Goal: Task Accomplishment & Management: Use online tool/utility

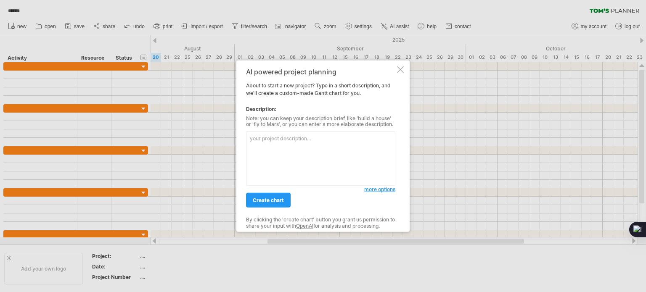
click at [325, 141] on textarea at bounding box center [320, 159] width 149 height 54
paste textarea "loremi dol：S++amet（c3～6ad） el：seddoe（te、in、ut、la、etdo、ma），aliqu。 en： ad M++ ven…"
type textarea "loremi dol：S++amet（c3～6ad） el：seddoe（te、in、ut、la、etdo、ma），aliqu。 en： ad M++ ven…"
click at [274, 199] on span "create chart" at bounding box center [268, 200] width 31 height 6
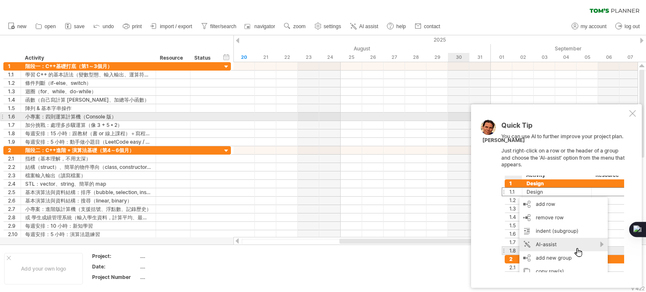
click at [633, 114] on div at bounding box center [632, 113] width 7 height 7
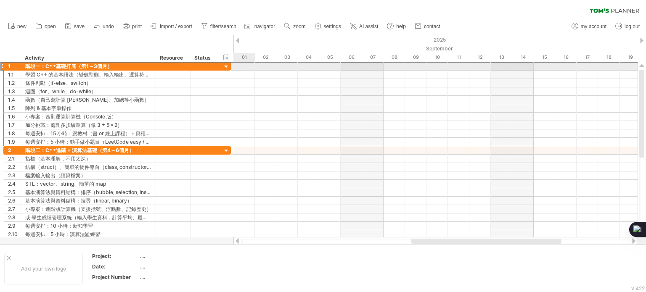
click at [236, 66] on div "Trying to reach [DOMAIN_NAME] Connected again... 0% clear filter new 1" at bounding box center [323, 146] width 646 height 292
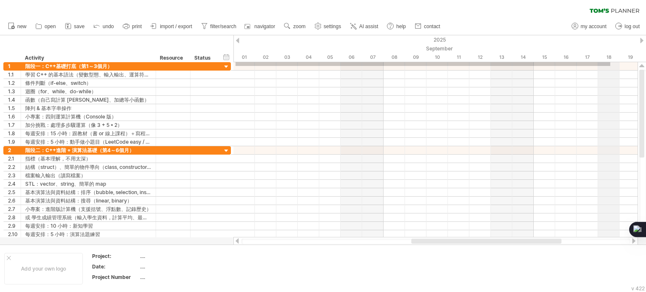
drag, startPoint x: 236, startPoint y: 66, endPoint x: 610, endPoint y: 62, distance: 374.8
click at [610, 62] on div "Trying to reach [DOMAIN_NAME] Connected again... 0% clear filter new 1" at bounding box center [323, 146] width 646 height 292
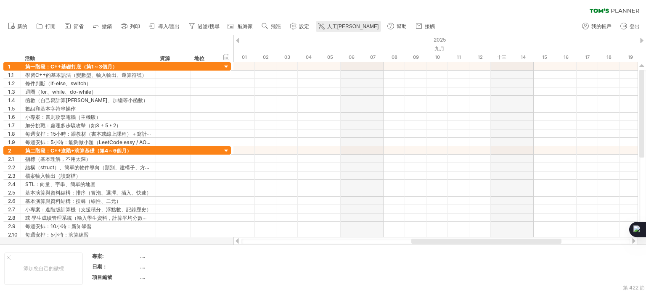
click at [335, 30] on link "人工[PERSON_NAME]" at bounding box center [349, 26] width 66 height 11
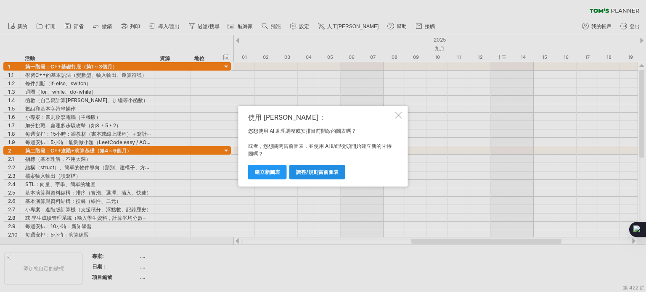
click at [305, 175] on link "調整/規劃當前圖表" at bounding box center [317, 172] width 56 height 15
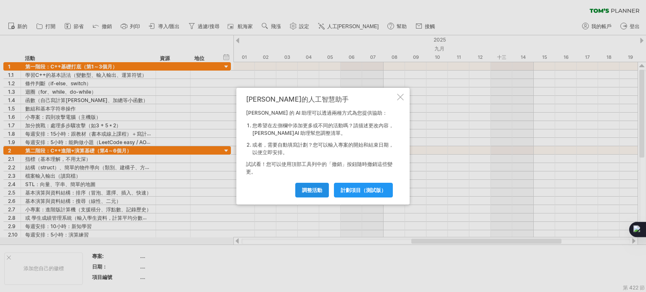
click at [314, 190] on font "調整活動" at bounding box center [312, 190] width 20 height 6
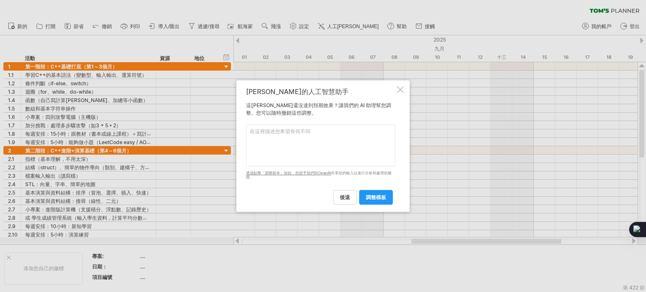
click at [292, 135] on textarea at bounding box center [320, 145] width 149 height 42
click at [338, 200] on link "後退" at bounding box center [345, 197] width 24 height 15
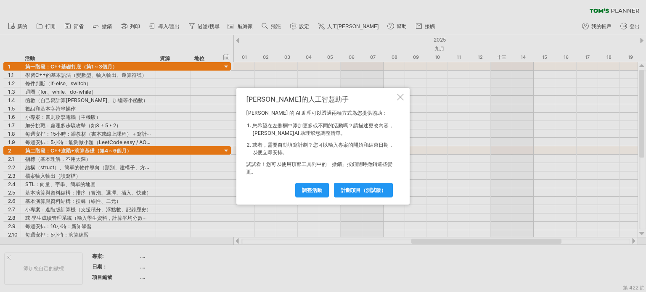
click at [402, 95] on div at bounding box center [400, 97] width 7 height 7
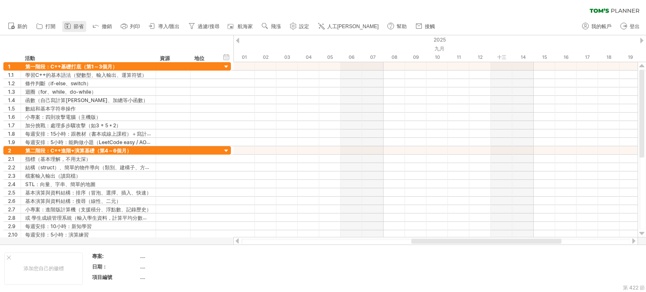
click at [67, 26] on icon at bounding box center [68, 26] width 8 height 8
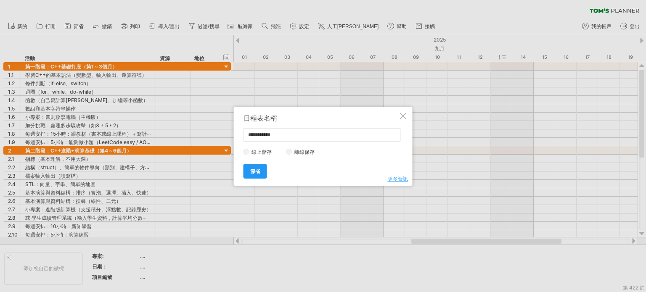
click at [405, 114] on div at bounding box center [403, 116] width 7 height 7
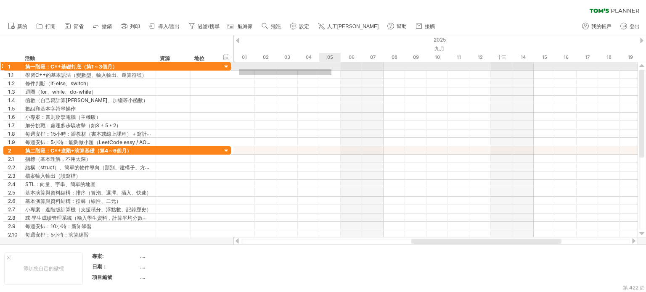
drag, startPoint x: 239, startPoint y: 75, endPoint x: 332, endPoint y: 71, distance: 93.0
click at [332, 71] on div at bounding box center [435, 75] width 404 height 8
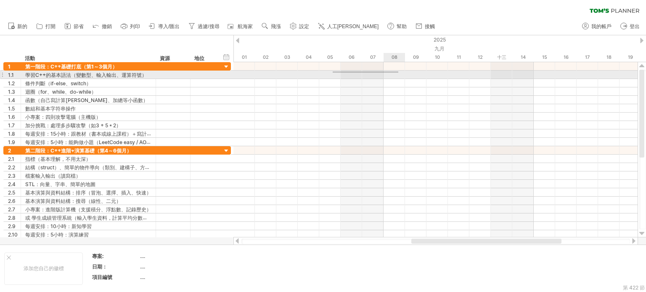
drag, startPoint x: 333, startPoint y: 73, endPoint x: 400, endPoint y: 72, distance: 66.9
click at [400, 72] on div at bounding box center [435, 75] width 404 height 8
click at [278, 75] on div at bounding box center [435, 75] width 404 height 8
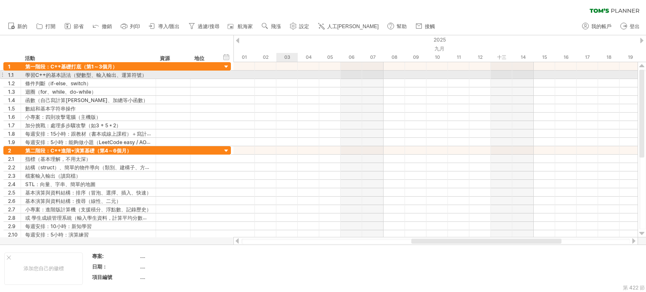
click at [278, 75] on div at bounding box center [435, 75] width 404 height 8
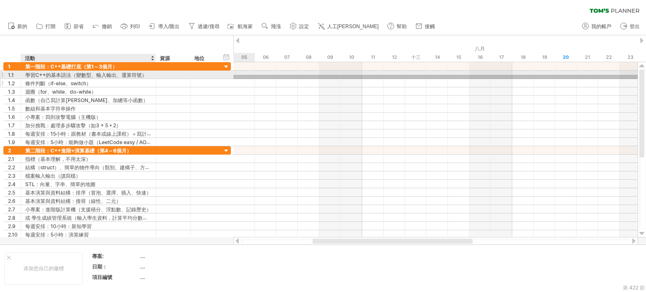
drag, startPoint x: 278, startPoint y: 75, endPoint x: 86, endPoint y: 79, distance: 191.8
click at [86, 79] on div "嘗試造訪 [DOMAIN_NAME] 再次連接... 0% 清除過濾器 新的" at bounding box center [323, 146] width 646 height 292
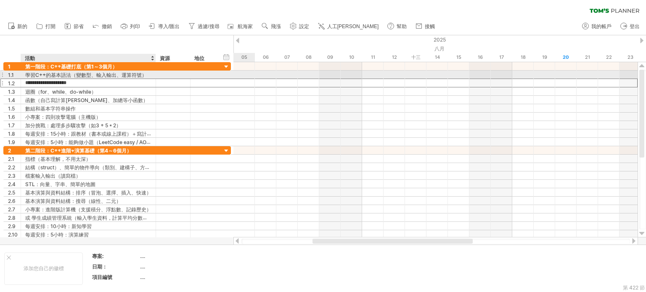
click at [86, 79] on input "**********" at bounding box center [88, 83] width 126 height 8
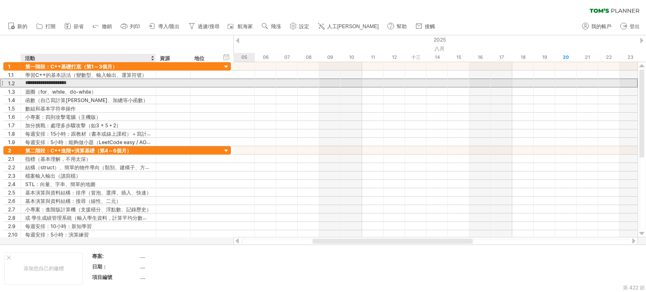
click at [91, 85] on input "**********" at bounding box center [88, 83] width 126 height 8
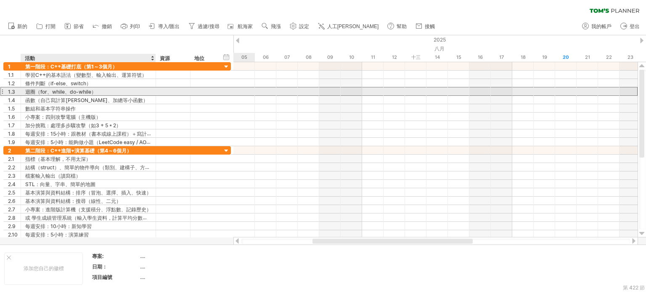
click at [105, 90] on div "迴圈（for、while、do-while）" at bounding box center [88, 91] width 126 height 8
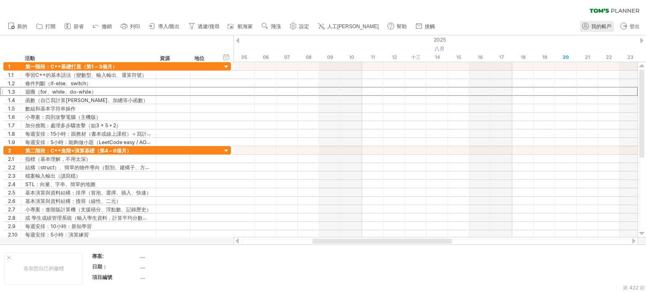
click at [600, 26] on font "我的帳戶" at bounding box center [601, 27] width 20 height 6
type input "**********"
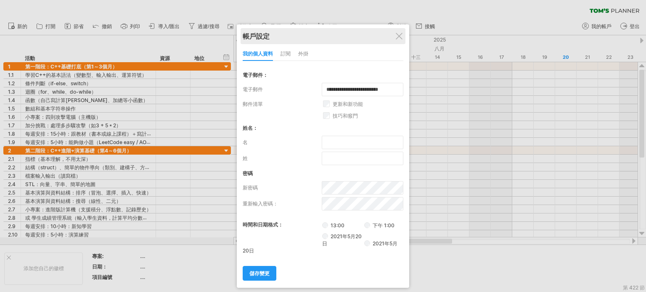
click at [403, 35] on div "帳戶設定" at bounding box center [323, 36] width 161 height 16
click at [398, 42] on div "帳戶設定" at bounding box center [323, 36] width 161 height 16
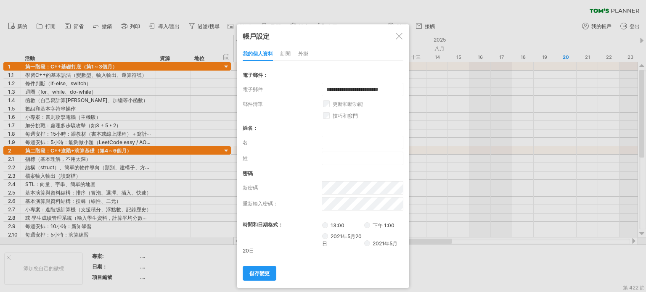
click at [398, 37] on div at bounding box center [399, 36] width 7 height 7
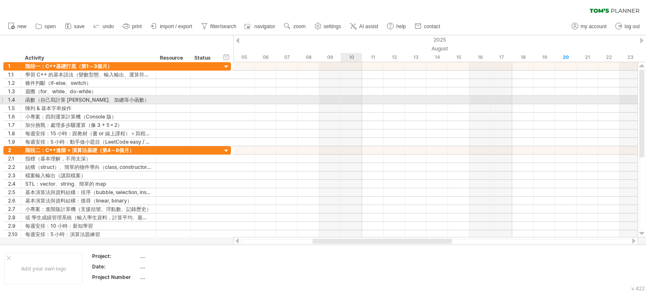
click at [344, 102] on div at bounding box center [435, 100] width 404 height 8
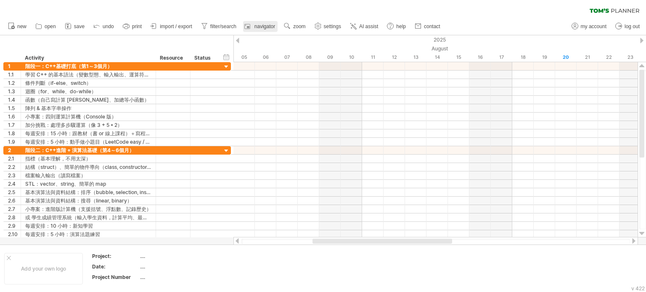
click at [260, 27] on span "navigator" at bounding box center [264, 27] width 21 height 6
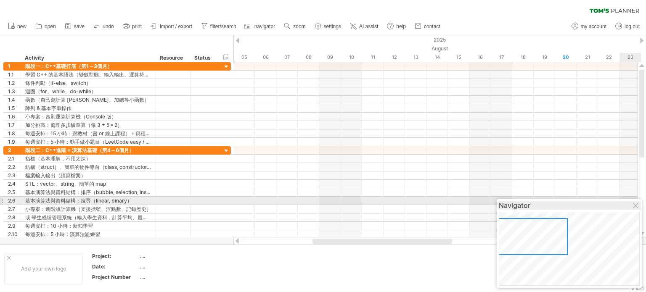
click at [631, 204] on div "Navigator" at bounding box center [569, 205] width 141 height 8
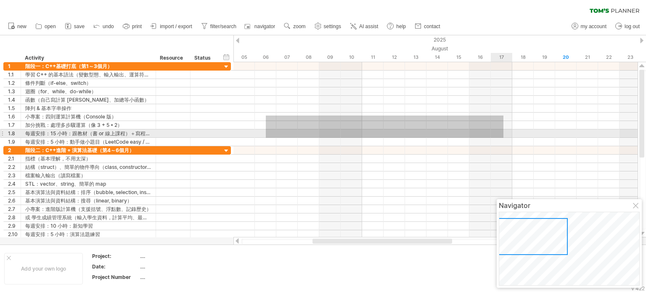
drag, startPoint x: 266, startPoint y: 116, endPoint x: 505, endPoint y: 138, distance: 239.9
click at [505, 138] on div at bounding box center [435, 104] width 404 height 84
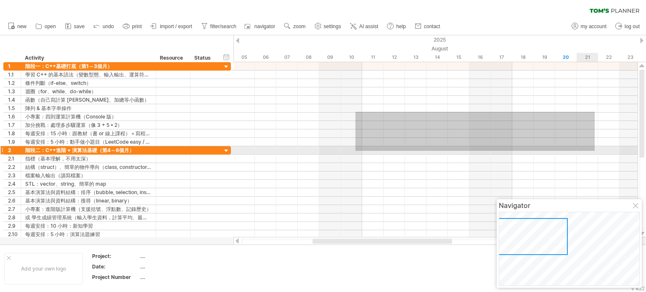
drag, startPoint x: 355, startPoint y: 112, endPoint x: 594, endPoint y: 151, distance: 242.1
click at [594, 151] on div at bounding box center [435, 150] width 404 height 177
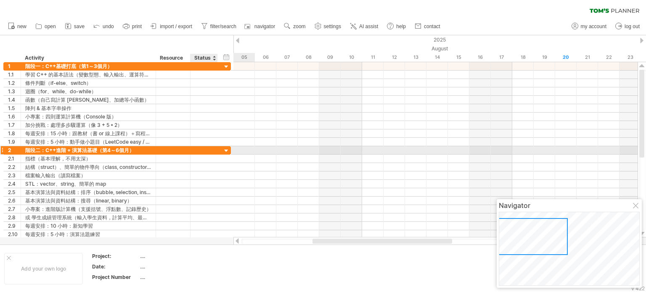
click at [228, 153] on div at bounding box center [226, 151] width 8 height 8
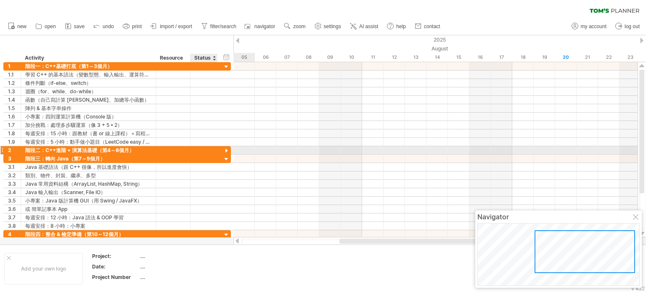
click at [228, 153] on div at bounding box center [226, 151] width 8 height 8
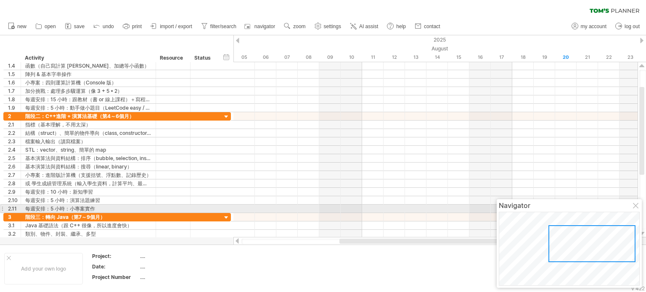
click at [637, 207] on div at bounding box center [636, 206] width 7 height 7
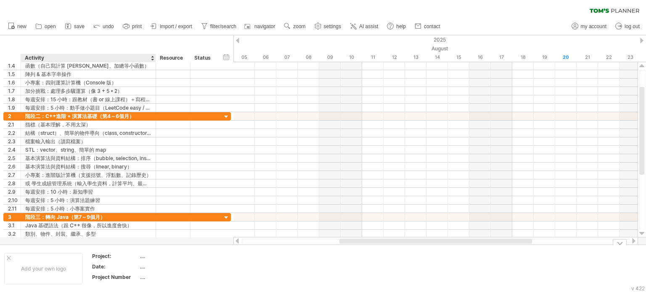
click at [140, 255] on div "...." at bounding box center [175, 256] width 71 height 7
click at [53, 264] on div "Add your own logo" at bounding box center [43, 269] width 79 height 32
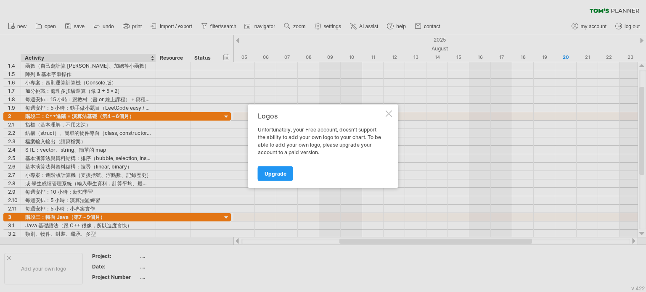
click at [147, 256] on div at bounding box center [323, 146] width 646 height 292
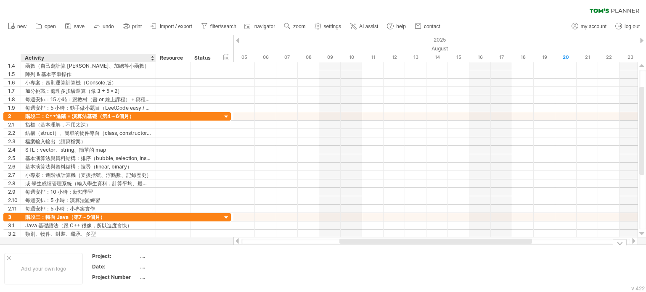
click at [140, 259] on div "...." at bounding box center [175, 256] width 71 height 7
click at [140, 259] on input "text" at bounding box center [174, 256] width 68 height 7
click at [144, 267] on div "...." at bounding box center [175, 266] width 71 height 7
click at [144, 267] on input "text" at bounding box center [174, 266] width 68 height 7
click at [212, 26] on span "filter/search" at bounding box center [223, 27] width 26 height 6
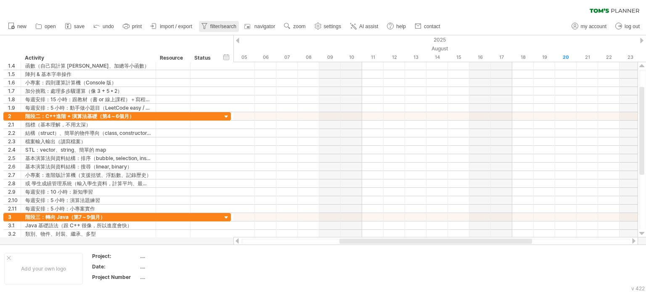
type input "**********"
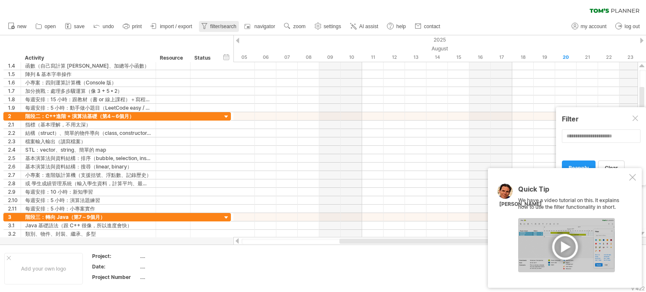
click at [212, 26] on span "filter/search" at bounding box center [223, 27] width 26 height 6
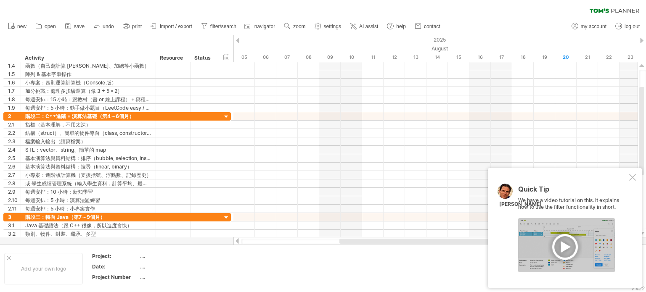
click at [567, 245] on div at bounding box center [566, 245] width 97 height 54
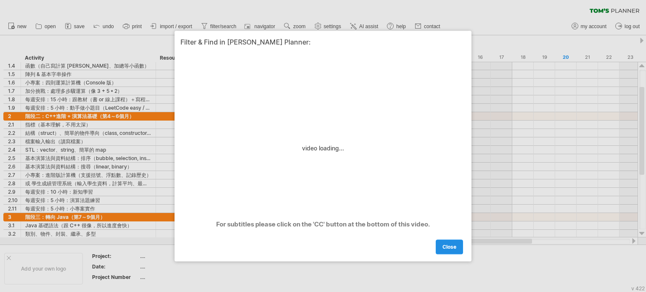
click at [450, 246] on span "close" at bounding box center [449, 247] width 14 height 6
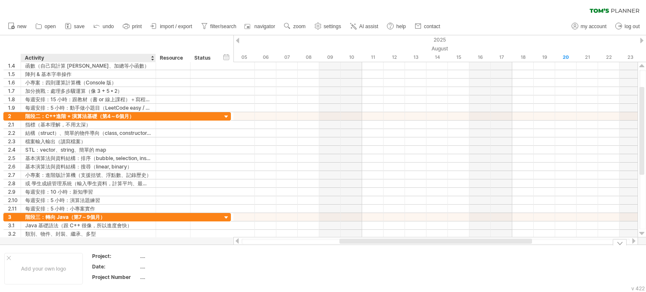
click at [143, 256] on div "...." at bounding box center [175, 256] width 71 height 7
type input "*"
type input "****"
click at [143, 267] on div "...." at bounding box center [175, 266] width 71 height 7
type input "**********"
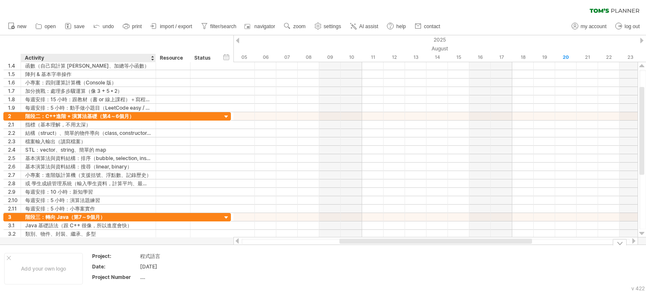
click at [143, 275] on div "...." at bounding box center [175, 277] width 71 height 7
click at [227, 254] on td at bounding box center [250, 269] width 66 height 32
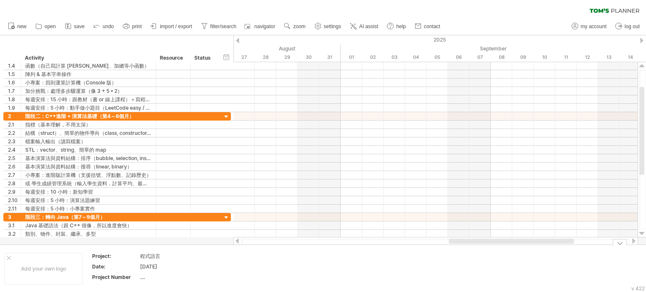
click at [246, 261] on td at bounding box center [250, 269] width 66 height 32
click at [230, 21] on link "filter/search" at bounding box center [219, 26] width 40 height 11
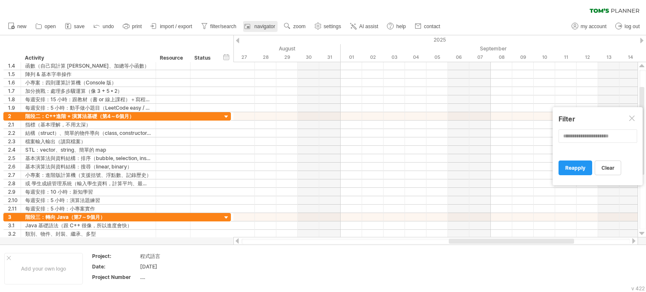
click at [243, 25] on link "navigator" at bounding box center [260, 26] width 34 height 11
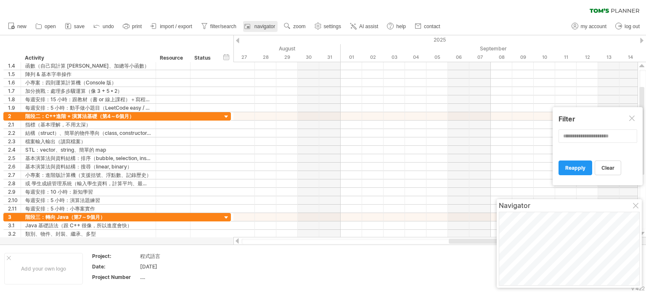
click at [252, 26] on div at bounding box center [248, 26] width 8 height 8
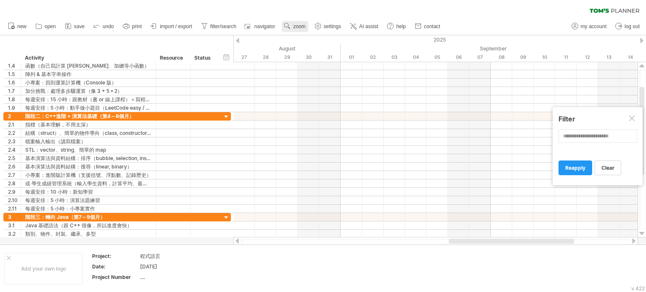
click at [299, 26] on span "zoom" at bounding box center [299, 27] width 12 height 6
click at [320, 37] on div "Month" at bounding box center [327, 37] width 47 height 13
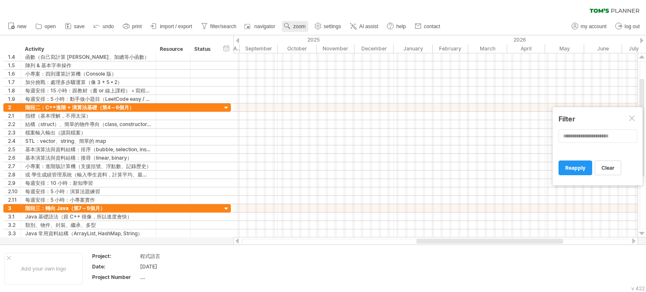
click at [298, 26] on span "zoom" at bounding box center [299, 27] width 12 height 6
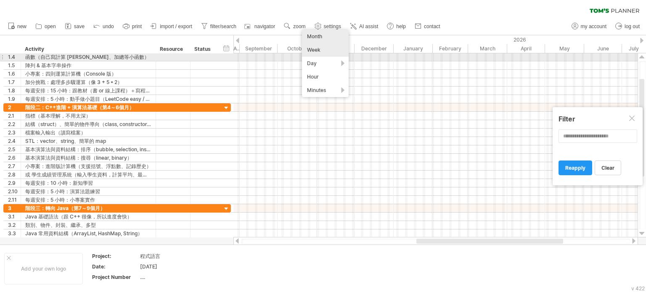
click at [314, 55] on div "Week" at bounding box center [325, 49] width 47 height 13
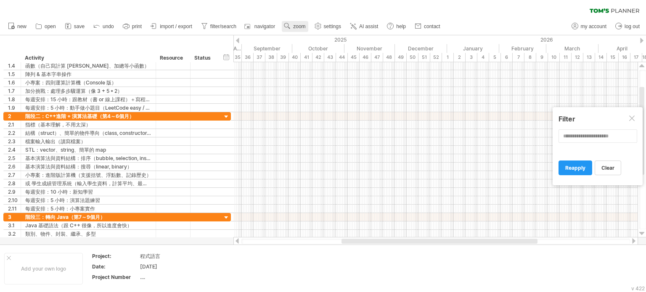
click at [300, 27] on span "zoom" at bounding box center [299, 27] width 12 height 6
click at [318, 61] on div "Day" at bounding box center [328, 64] width 47 height 13
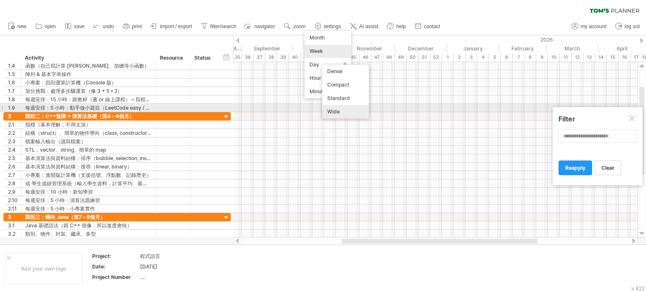
click at [333, 112] on div "Wide" at bounding box center [345, 111] width 47 height 13
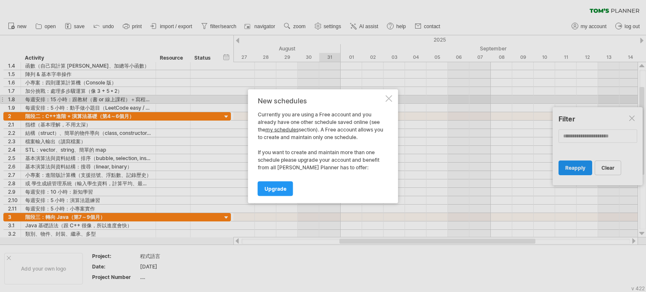
click at [387, 102] on div "New schedules Currently you are using a Free account and you already have one o…" at bounding box center [323, 146] width 150 height 114
click at [387, 97] on div at bounding box center [389, 98] width 7 height 7
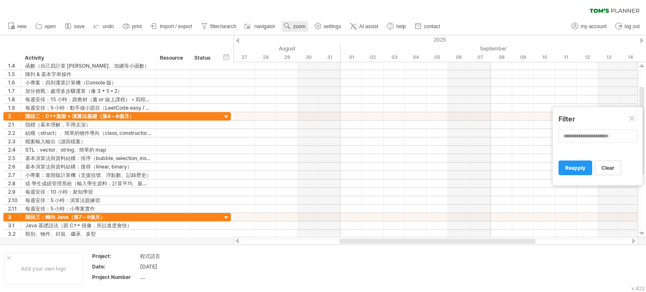
click at [299, 23] on link "zoom" at bounding box center [295, 26] width 26 height 11
click at [327, 62] on div "Day" at bounding box center [326, 60] width 47 height 13
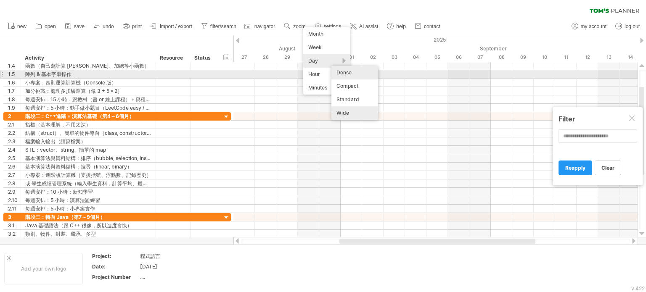
click at [336, 77] on div "Dense" at bounding box center [354, 72] width 47 height 13
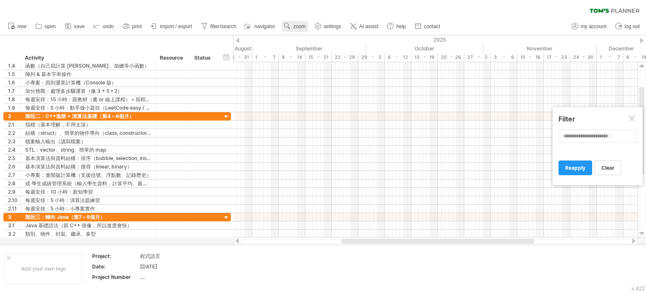
click at [303, 25] on span "zoom" at bounding box center [299, 27] width 12 height 6
click at [326, 61] on div "Day" at bounding box center [330, 62] width 47 height 13
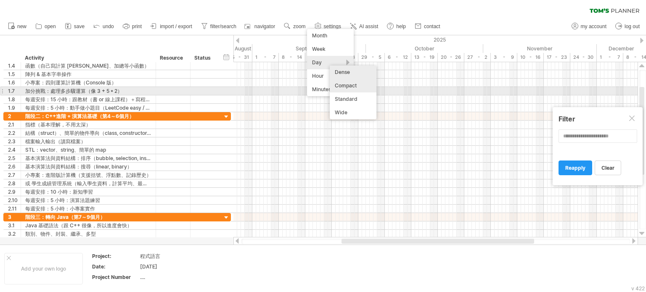
click at [350, 88] on div "Compact" at bounding box center [353, 85] width 47 height 13
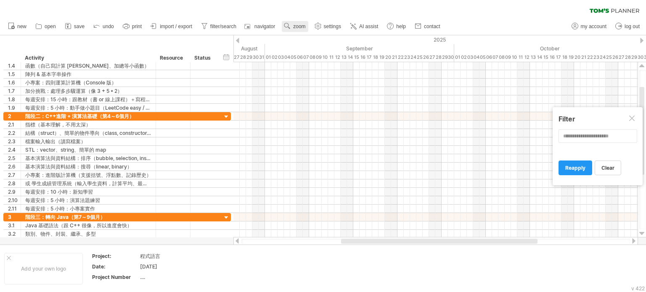
click at [294, 24] on span "zoom" at bounding box center [299, 27] width 12 height 6
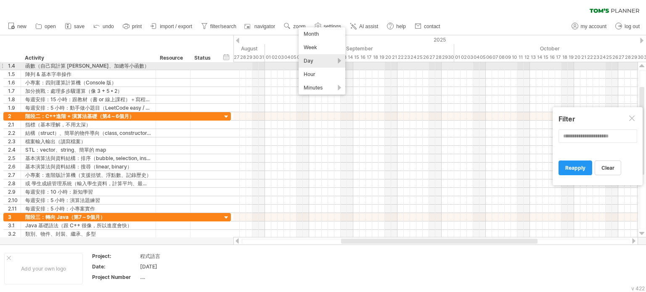
click at [326, 64] on div "Day" at bounding box center [322, 60] width 47 height 13
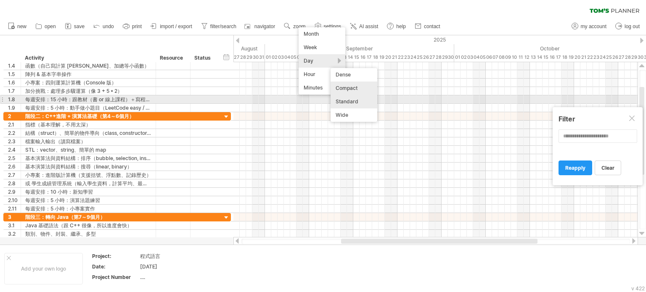
click at [339, 101] on div "Standard" at bounding box center [354, 101] width 47 height 13
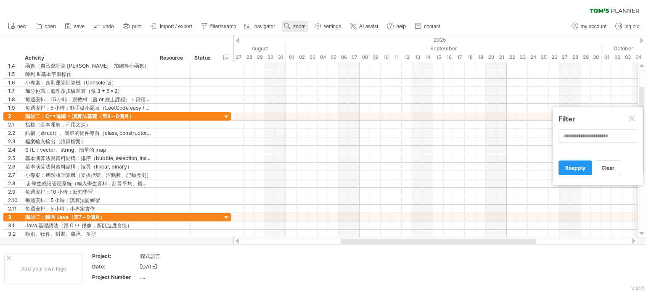
click at [298, 25] on span "zoom" at bounding box center [299, 27] width 12 height 6
click at [319, 61] on div "Day" at bounding box center [325, 62] width 47 height 13
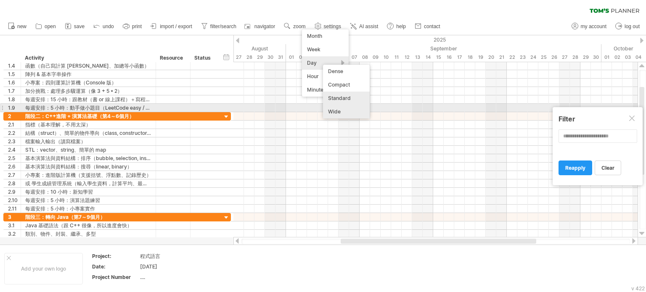
click at [355, 109] on div "Wide" at bounding box center [346, 111] width 47 height 13
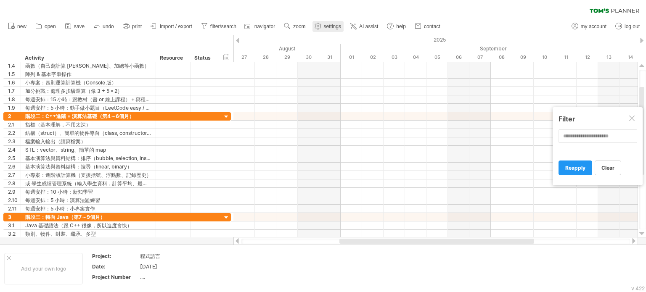
click at [333, 28] on span "settings" at bounding box center [332, 27] width 17 height 6
select select "*"
select select "**"
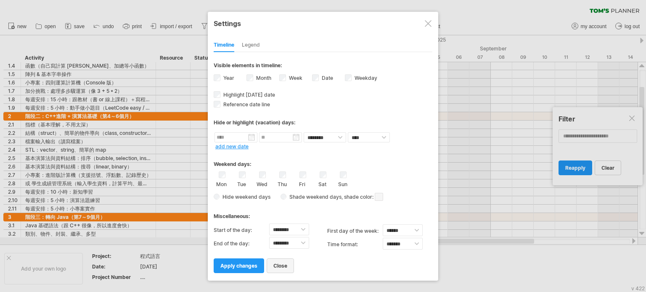
click at [281, 267] on span "close" at bounding box center [280, 266] width 14 height 6
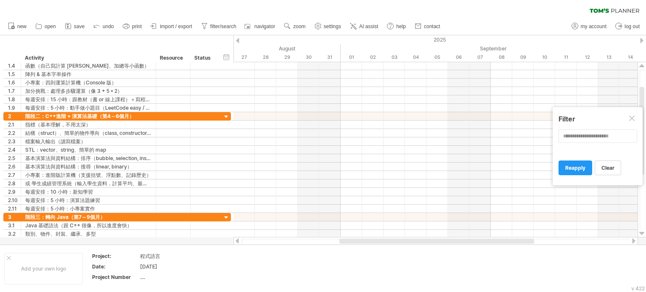
click at [347, 23] on ul "new open" at bounding box center [224, 27] width 440 height 18
click at [358, 26] on link "AI assist" at bounding box center [364, 26] width 33 height 11
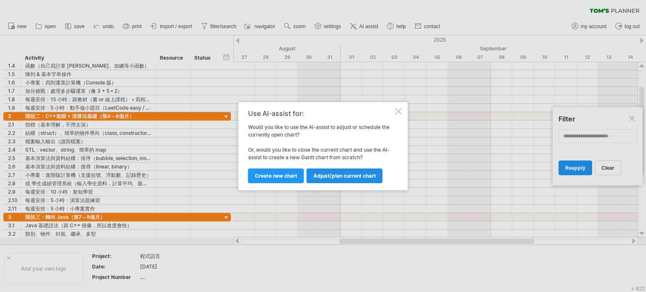
click at [324, 179] on link "Adjust/plan current chart" at bounding box center [345, 176] width 76 height 15
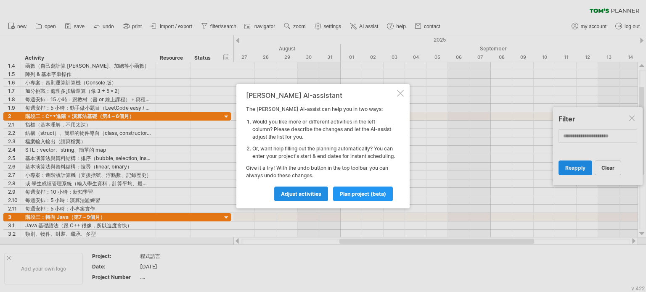
click at [307, 197] on span "Adjust activities" at bounding box center [301, 194] width 40 height 6
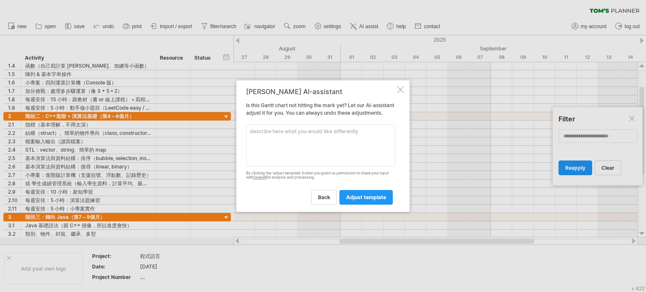
click at [314, 146] on textarea at bounding box center [320, 145] width 149 height 42
type textarea "階段一 從9/1開始"
click at [381, 201] on span "adjust template" at bounding box center [366, 197] width 40 height 6
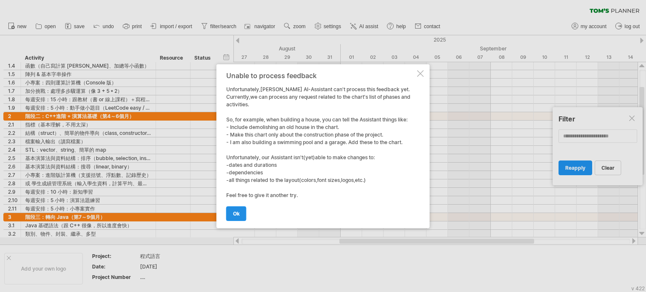
click at [233, 207] on link "ok" at bounding box center [236, 214] width 20 height 15
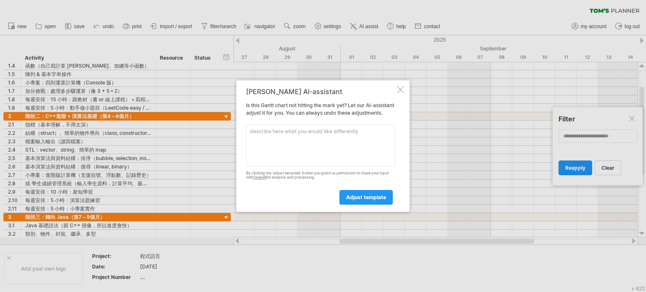
click at [233, 207] on div at bounding box center [323, 146] width 646 height 292
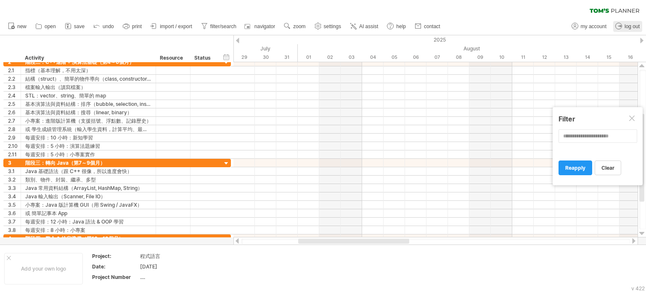
click at [625, 21] on link "log out" at bounding box center [627, 26] width 29 height 11
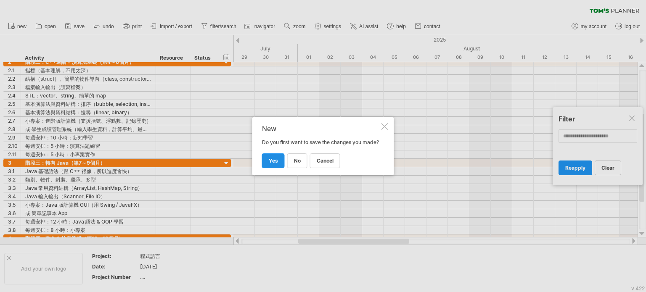
drag, startPoint x: 257, startPoint y: 164, endPoint x: 265, endPoint y: 166, distance: 8.1
click at [265, 166] on div "New Do you first want to save the changes you made? cancel no yes" at bounding box center [323, 146] width 142 height 58
click at [265, 166] on link "yes" at bounding box center [273, 161] width 23 height 15
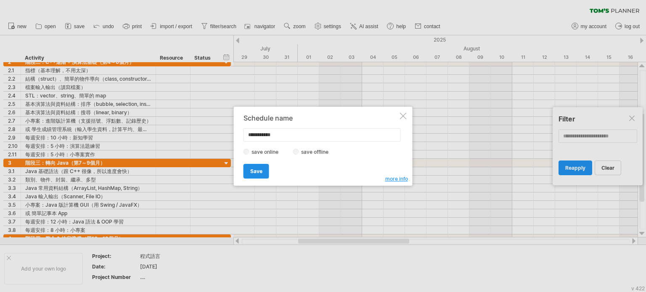
click at [264, 171] on link "Save" at bounding box center [257, 171] width 26 height 15
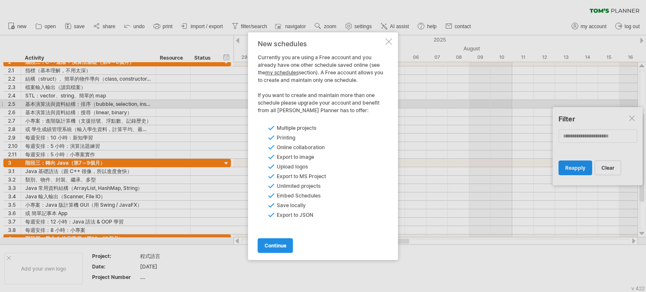
click at [275, 247] on span "continue" at bounding box center [276, 246] width 22 height 6
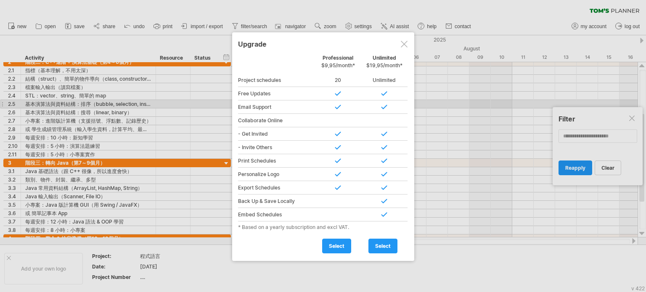
click at [404, 44] on div at bounding box center [404, 44] width 7 height 7
